Goal: Transaction & Acquisition: Purchase product/service

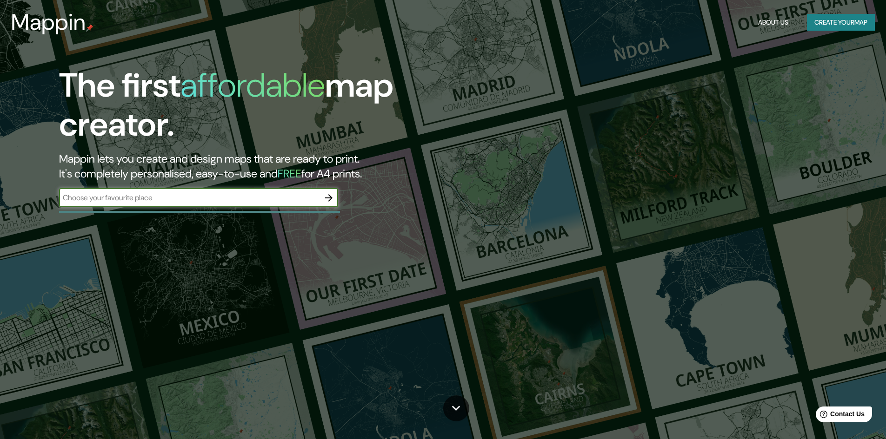
click at [160, 205] on div "​" at bounding box center [198, 198] width 279 height 19
paste input "[GEOGRAPHIC_DATA], a orillas del río [GEOGRAPHIC_DATA][PERSON_NAME], provincia …"
type input "[GEOGRAPHIC_DATA], a orillas del río [GEOGRAPHIC_DATA][PERSON_NAME], provincia …"
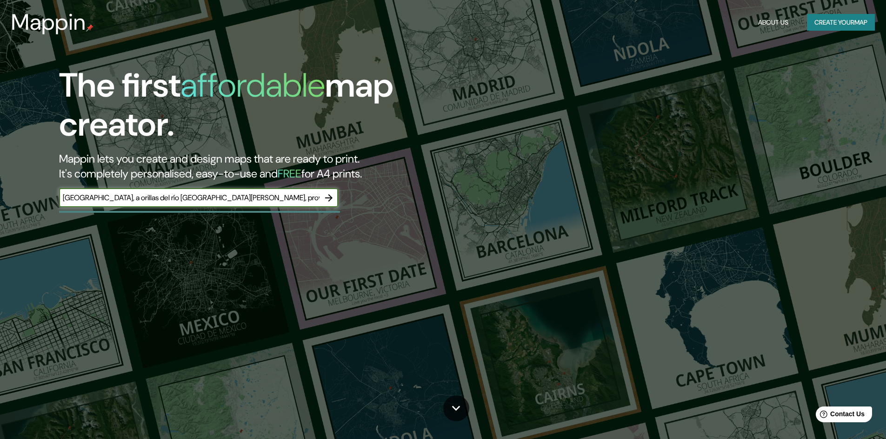
click at [334, 201] on icon "button" at bounding box center [328, 198] width 11 height 11
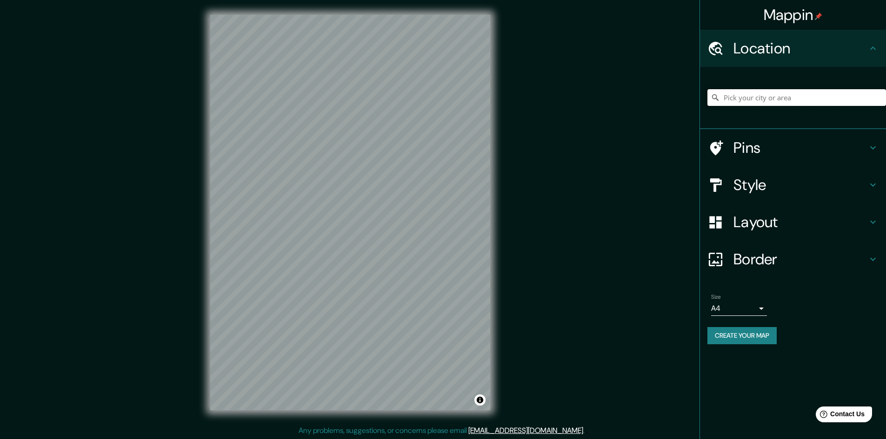
click at [731, 100] on input "Pick your city or area" at bounding box center [796, 97] width 179 height 17
paste input "Río San [PERSON_NAME]"
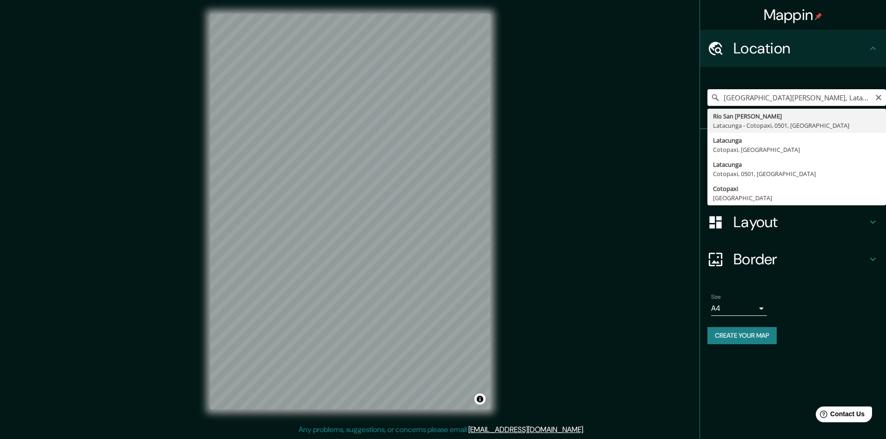
scroll to position [0, 19]
drag, startPoint x: 770, startPoint y: 97, endPoint x: 892, endPoint y: 109, distance: 123.4
click at [886, 108] on html "Mappin Location [GEOGRAPHIC_DATA][PERSON_NAME], [GEOGRAPHIC_DATA] - [GEOGRAPHIC…" at bounding box center [443, 218] width 886 height 439
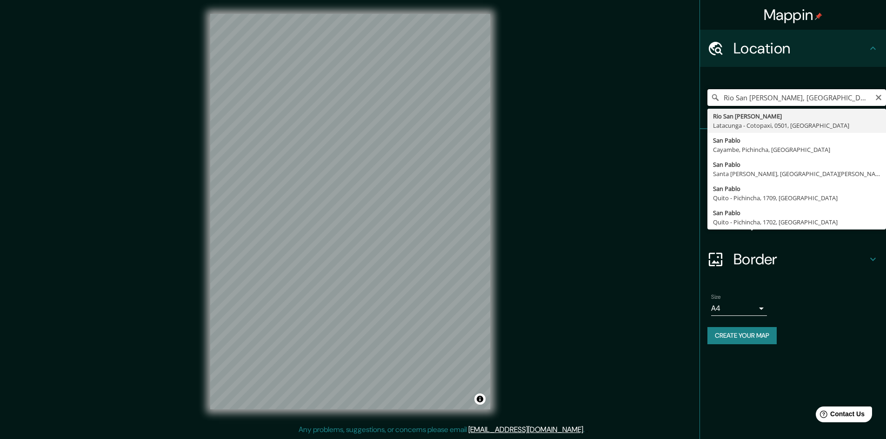
drag, startPoint x: 792, startPoint y: 94, endPoint x: 638, endPoint y: 99, distance: 154.0
click at [638, 99] on div "Mappin Location [GEOGRAPHIC_DATA][PERSON_NAME], [GEOGRAPHIC_DATA] [GEOGRAPHIC_D…" at bounding box center [443, 219] width 886 height 440
paste input "Av [PERSON_NAME], Babahoyo, [GEOGRAPHIC_DATA]"
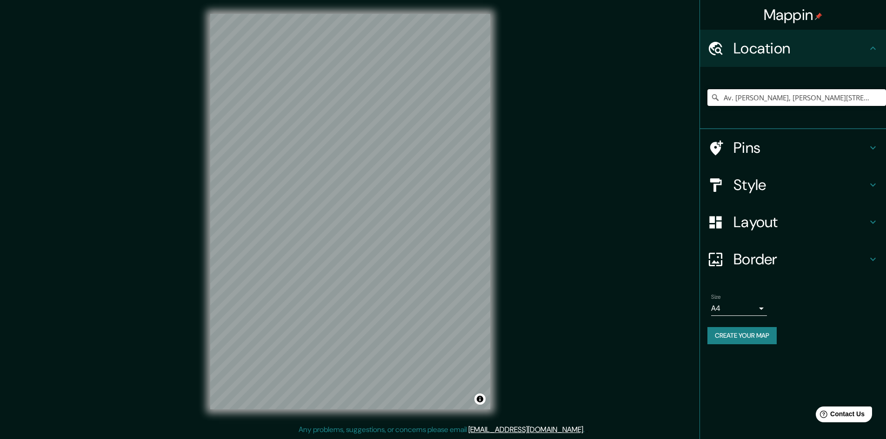
type input "Av. [PERSON_NAME], [PERSON_NAME][STREET_ADDRESS]"
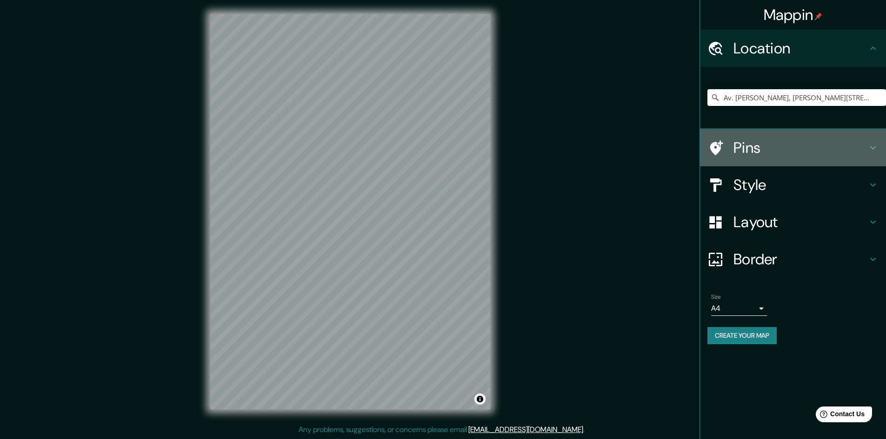
click at [764, 153] on h4 "Pins" at bounding box center [800, 148] width 134 height 19
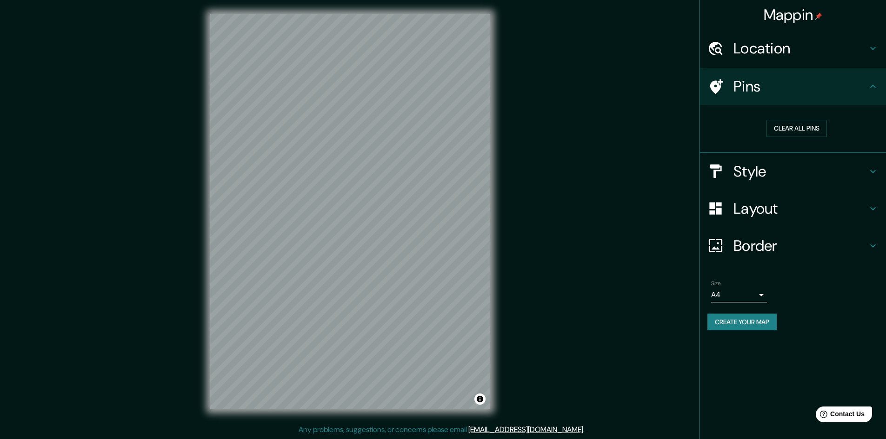
click at [771, 99] on div "Pins" at bounding box center [793, 86] width 186 height 37
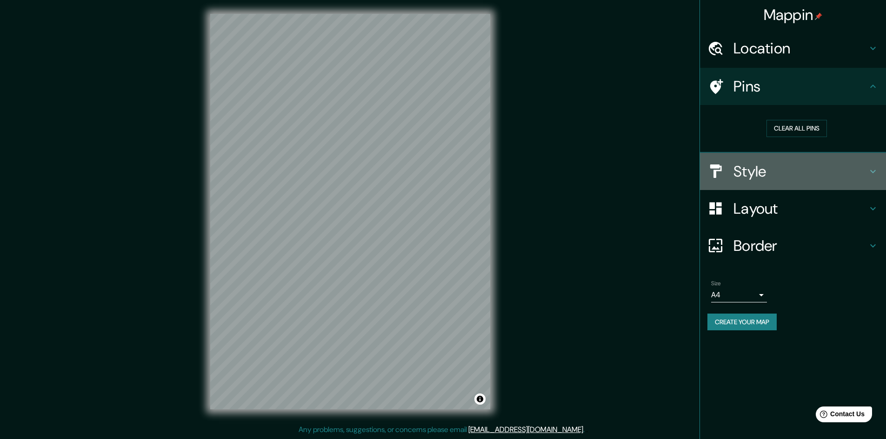
click at [769, 180] on h4 "Style" at bounding box center [800, 171] width 134 height 19
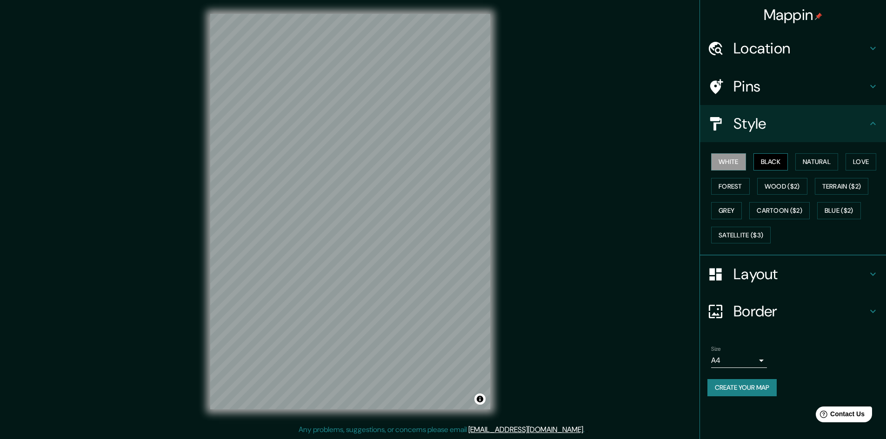
click at [770, 170] on button "Black" at bounding box center [770, 161] width 35 height 17
click at [813, 164] on button "Natural" at bounding box center [816, 161] width 43 height 17
click at [854, 164] on button "Love" at bounding box center [861, 161] width 31 height 17
click at [713, 187] on button "Forest" at bounding box center [730, 186] width 39 height 17
click at [734, 163] on button "White" at bounding box center [728, 161] width 35 height 17
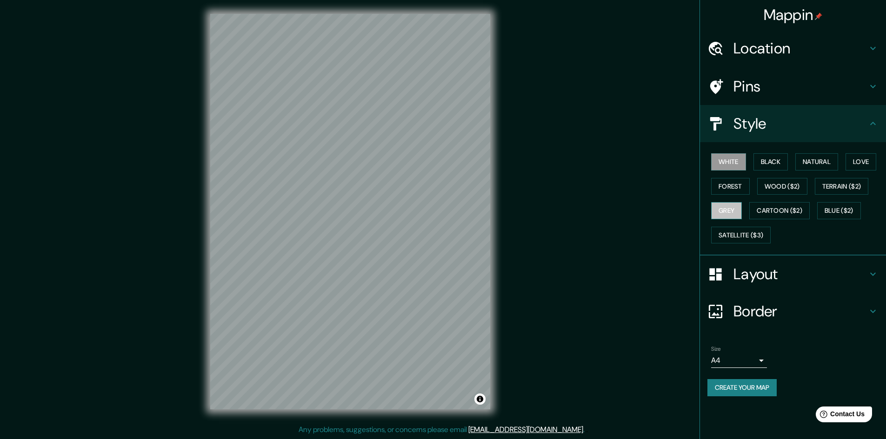
click at [731, 210] on button "Grey" at bounding box center [726, 210] width 31 height 17
click at [726, 167] on button "White" at bounding box center [728, 161] width 35 height 17
click at [770, 179] on button "Wood ($2)" at bounding box center [782, 186] width 50 height 17
click at [725, 167] on button "White" at bounding box center [728, 161] width 35 height 17
click at [762, 87] on h4 "Pins" at bounding box center [800, 86] width 134 height 19
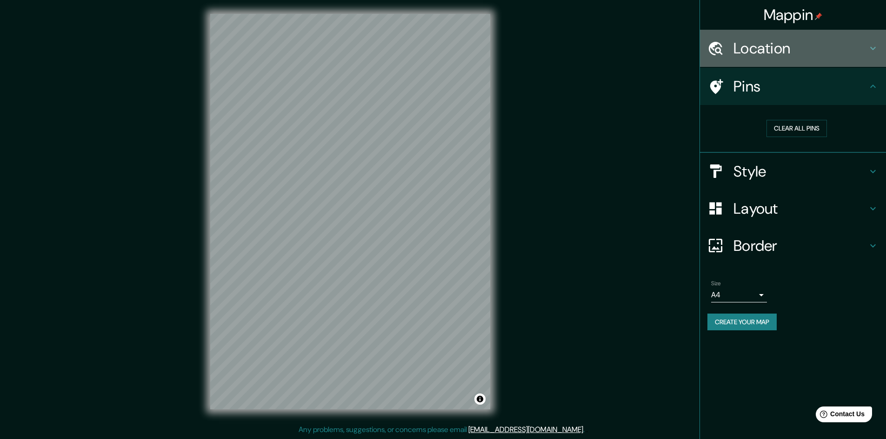
click at [762, 53] on h4 "Location" at bounding box center [800, 48] width 134 height 19
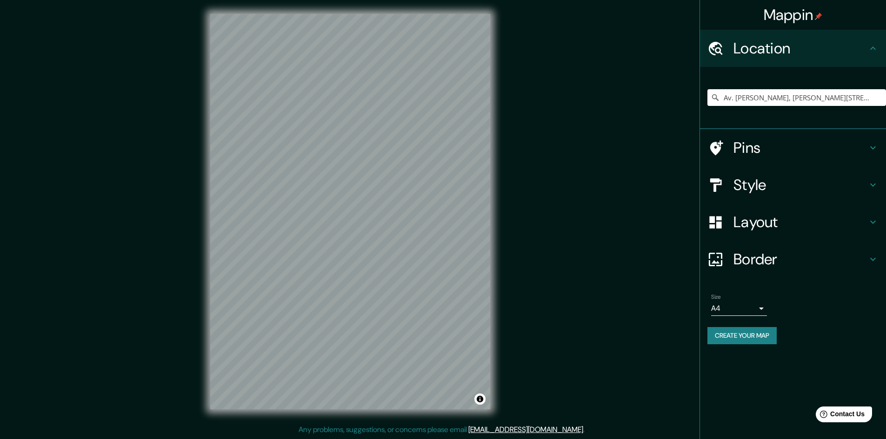
click at [743, 59] on div "Location" at bounding box center [793, 48] width 186 height 37
click at [767, 241] on div "Border" at bounding box center [793, 259] width 186 height 37
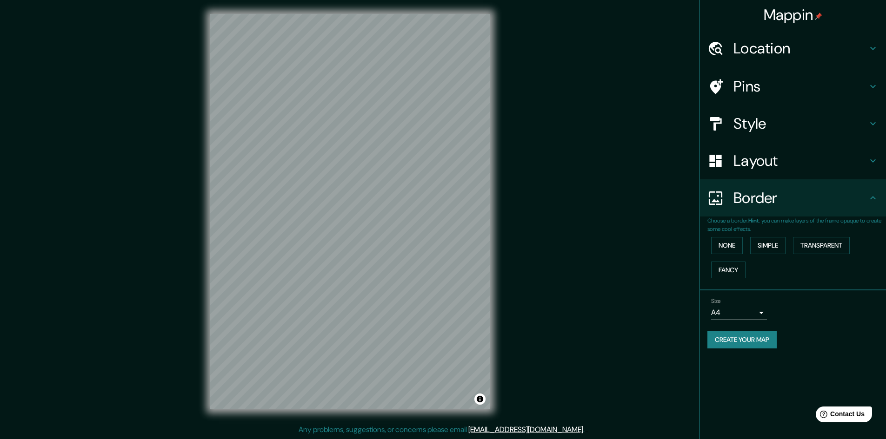
click at [771, 178] on div "Layout" at bounding box center [793, 160] width 186 height 37
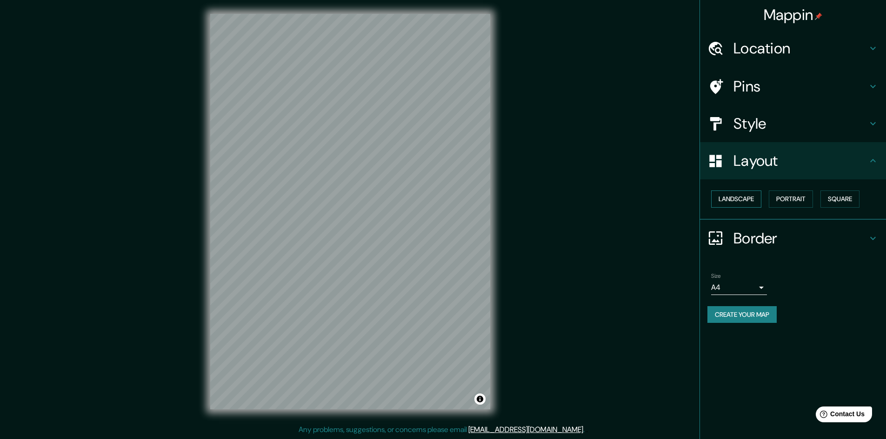
click at [757, 203] on button "Landscape" at bounding box center [736, 199] width 50 height 17
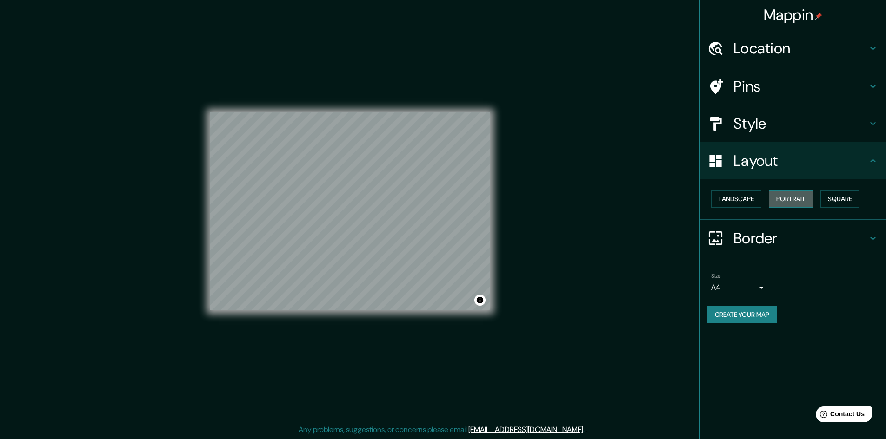
click at [787, 197] on button "Portrait" at bounding box center [791, 199] width 44 height 17
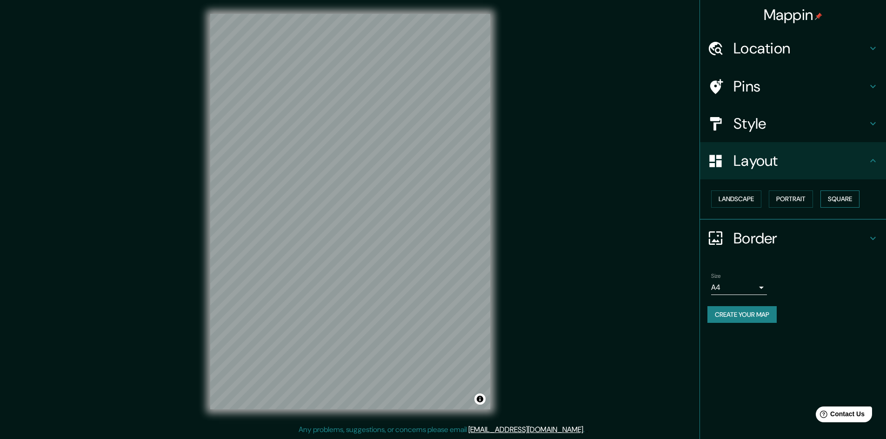
click at [835, 198] on button "Square" at bounding box center [839, 199] width 39 height 17
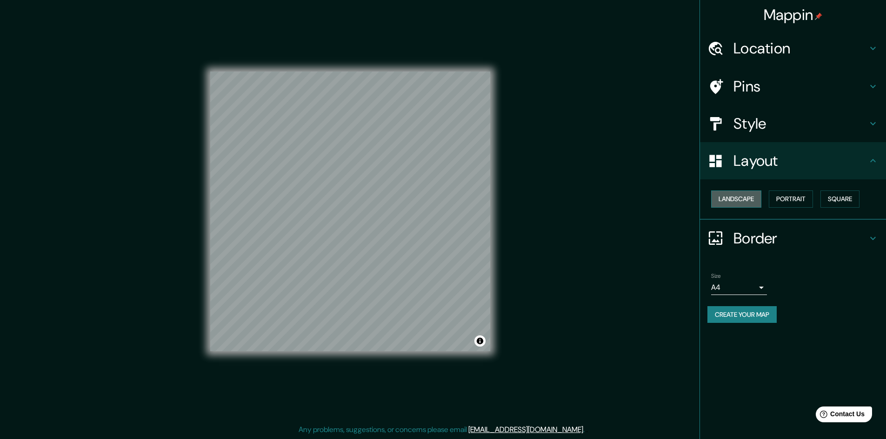
click at [746, 203] on button "Landscape" at bounding box center [736, 199] width 50 height 17
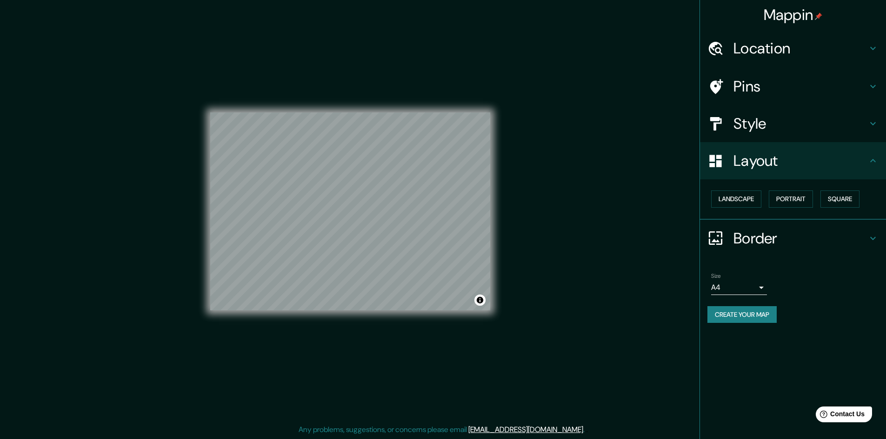
click at [769, 230] on h4 "Border" at bounding box center [800, 238] width 134 height 19
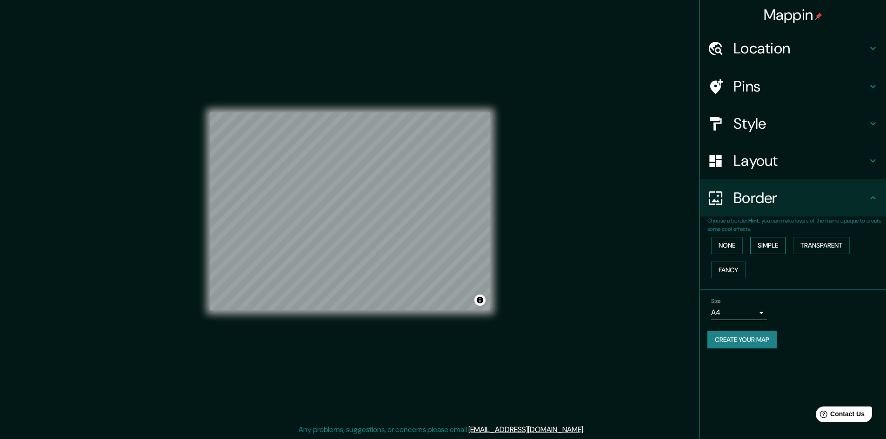
click at [764, 249] on button "Simple" at bounding box center [767, 245] width 35 height 17
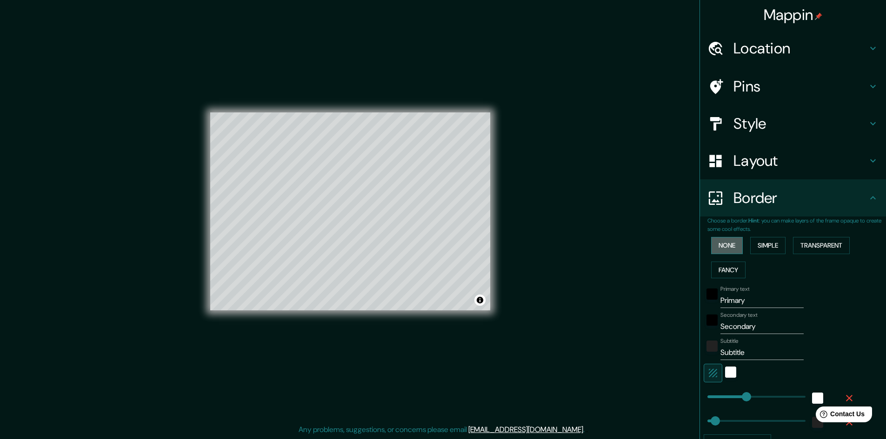
click at [732, 250] on button "None" at bounding box center [727, 245] width 32 height 17
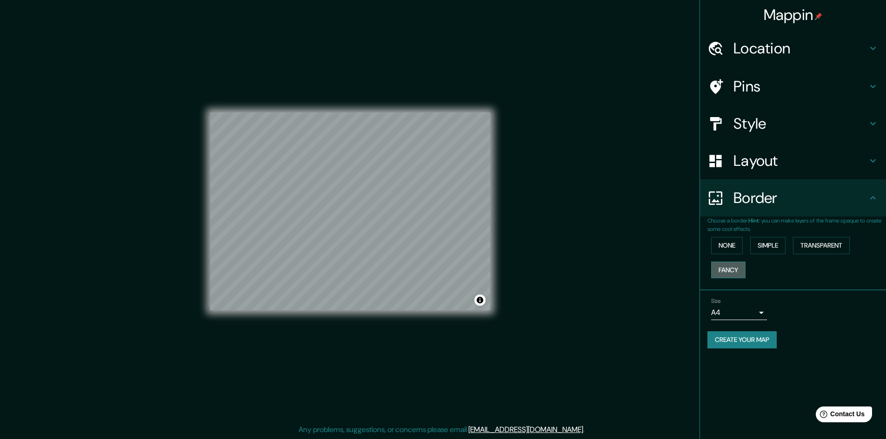
click at [735, 273] on button "Fancy" at bounding box center [728, 270] width 34 height 17
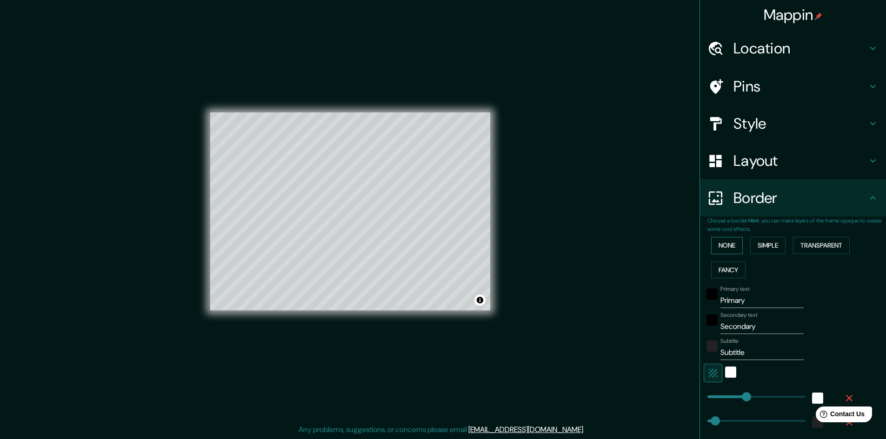
click at [736, 248] on button "None" at bounding box center [727, 245] width 32 height 17
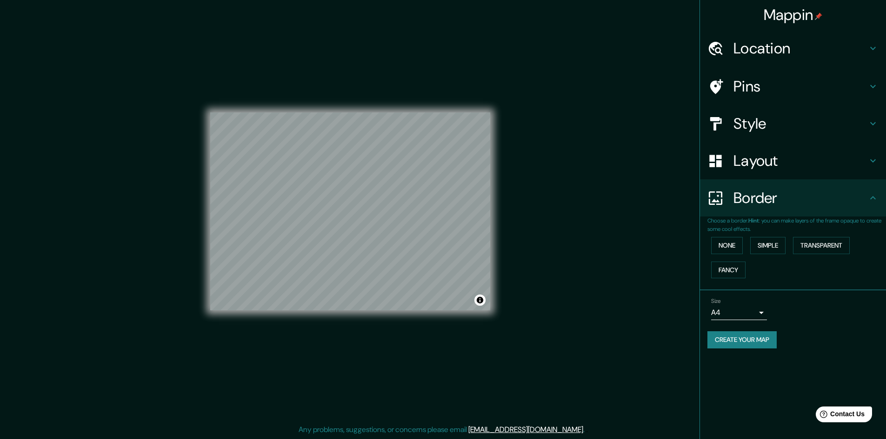
click at [756, 168] on h4 "Layout" at bounding box center [800, 161] width 134 height 19
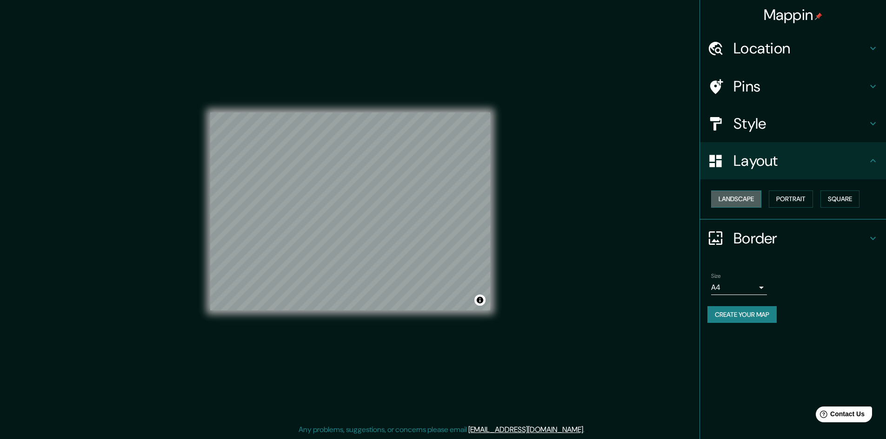
click at [754, 200] on button "Landscape" at bounding box center [736, 199] width 50 height 17
click at [781, 202] on button "Portrait" at bounding box center [791, 199] width 44 height 17
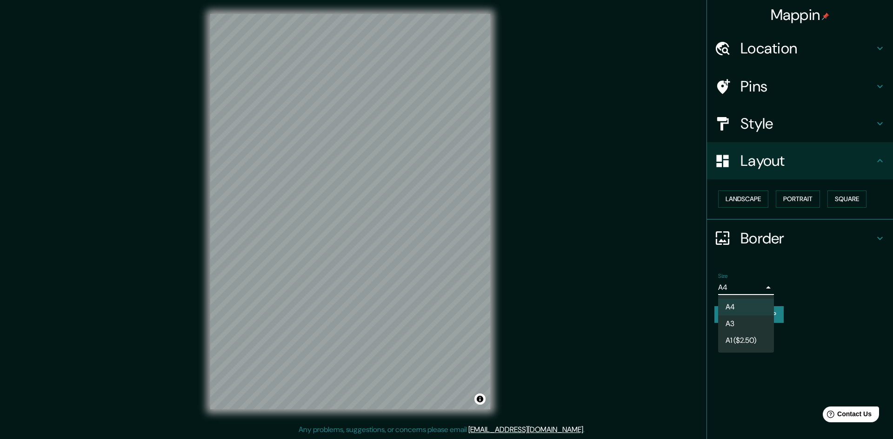
click at [738, 284] on body "Mappin Location Av. [PERSON_NAME], Babahoyo - [STREET_ADDRESS] [PERSON_NAME] Ba…" at bounding box center [446, 218] width 893 height 439
click at [739, 303] on li "A4" at bounding box center [746, 307] width 56 height 17
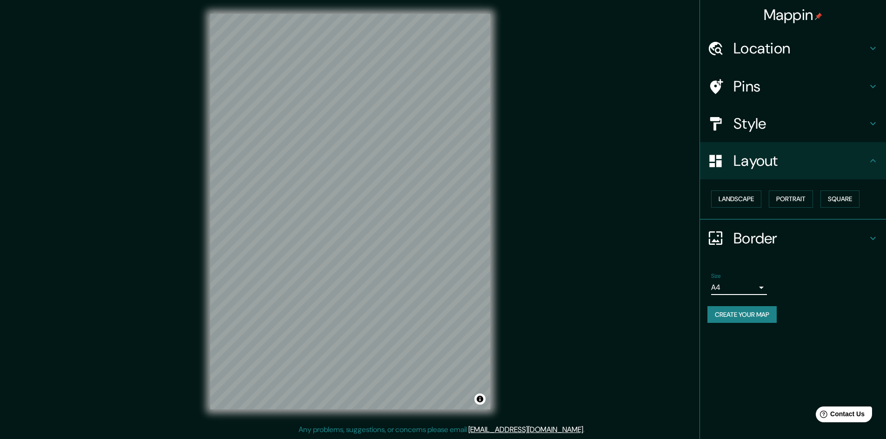
click at [734, 318] on button "Create your map" at bounding box center [741, 314] width 69 height 17
click at [566, 208] on div "Mappin Location Av. [PERSON_NAME], Babahoyo - [STREET_ADDRESS] [PERSON_NAME] Ba…" at bounding box center [443, 219] width 886 height 440
click at [735, 163] on h4 "Layout" at bounding box center [800, 161] width 134 height 19
click at [744, 245] on h4 "Border" at bounding box center [800, 238] width 134 height 19
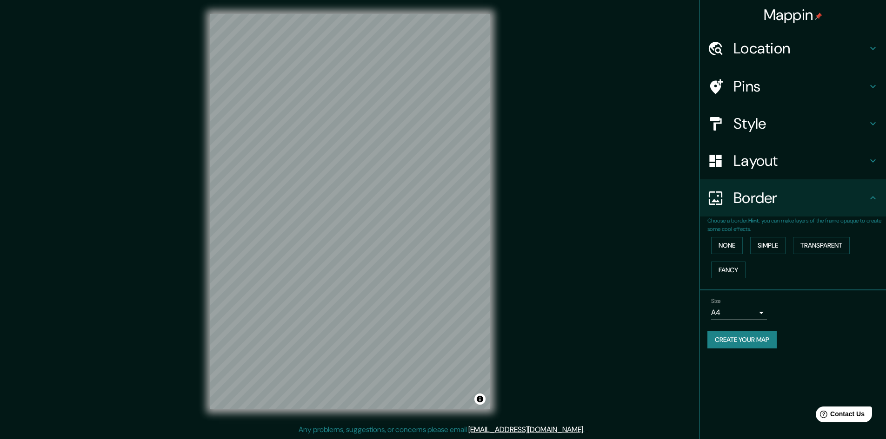
click at [743, 218] on p "Choose a border. Hint : you can make layers of the frame opaque to create some …" at bounding box center [796, 225] width 179 height 17
click at [739, 197] on h4 "Border" at bounding box center [800, 198] width 134 height 19
click at [749, 60] on div "Location" at bounding box center [793, 48] width 186 height 37
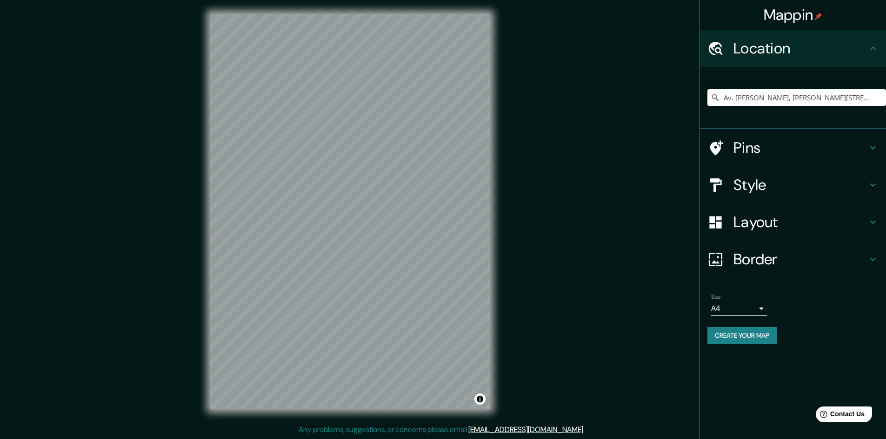
click at [736, 337] on button "Create your map" at bounding box center [741, 335] width 69 height 17
